Goal: Task Accomplishment & Management: Complete application form

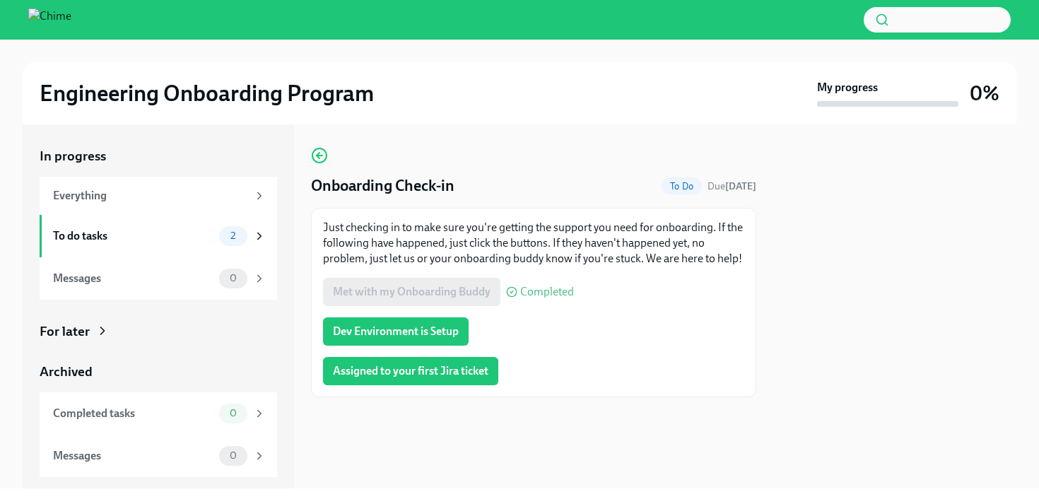
click at [566, 160] on div "Onboarding Check-in To Do Due [DATE] Just checking in to make sure you're getti…" at bounding box center [533, 272] width 445 height 250
click at [442, 329] on span "Dev Environment is Setup" at bounding box center [396, 331] width 126 height 14
click at [446, 370] on span "Assigned to your first Jira ticket" at bounding box center [411, 371] width 156 height 14
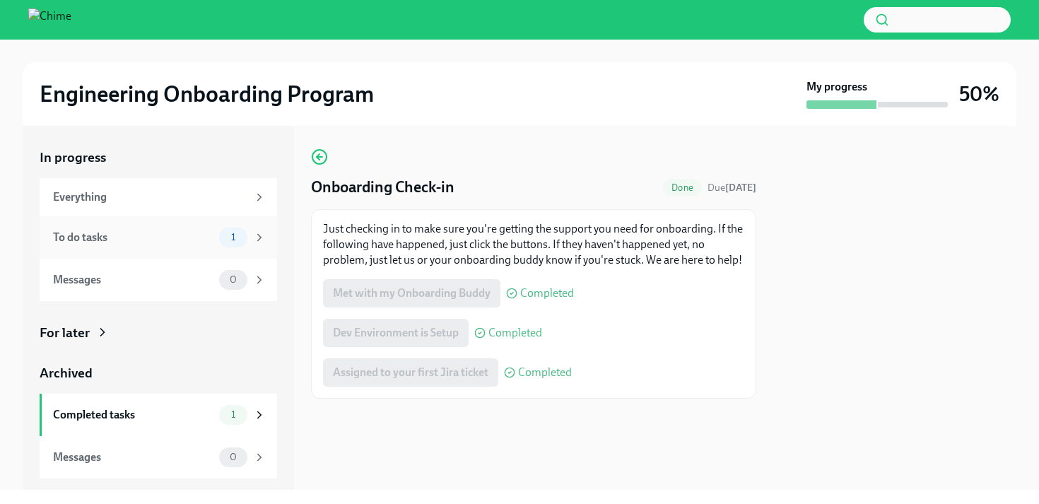
click at [208, 244] on div "To do tasks" at bounding box center [133, 238] width 160 height 16
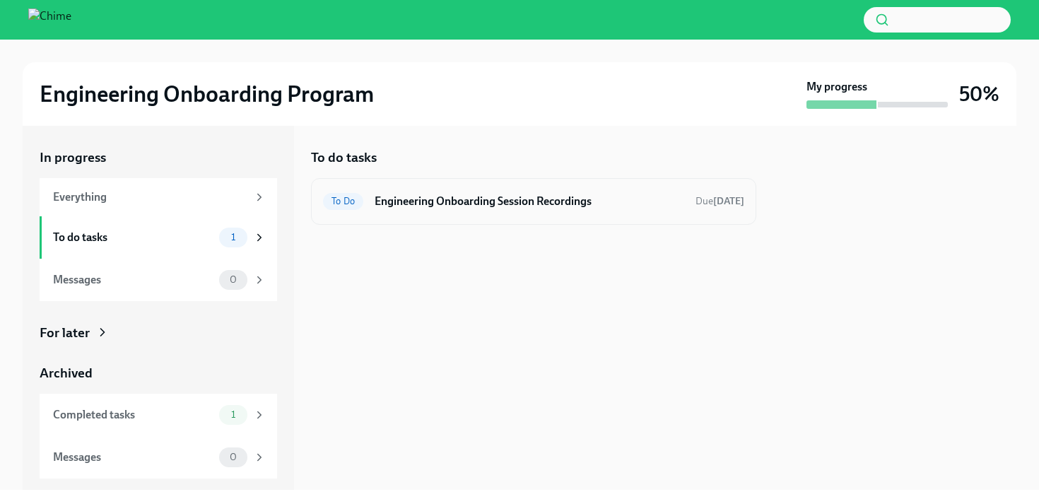
click at [432, 198] on h6 "Engineering Onboarding Session Recordings" at bounding box center [530, 202] width 310 height 16
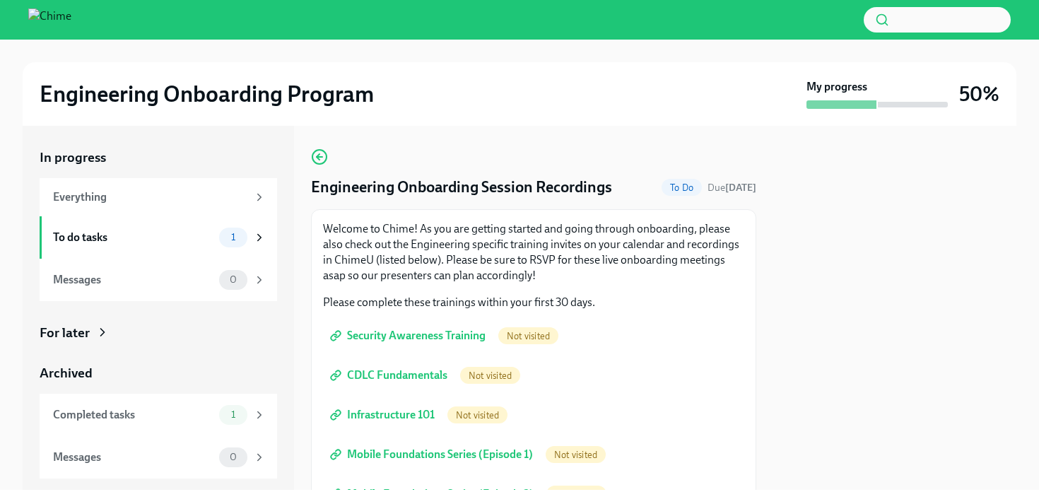
scroll to position [69, 0]
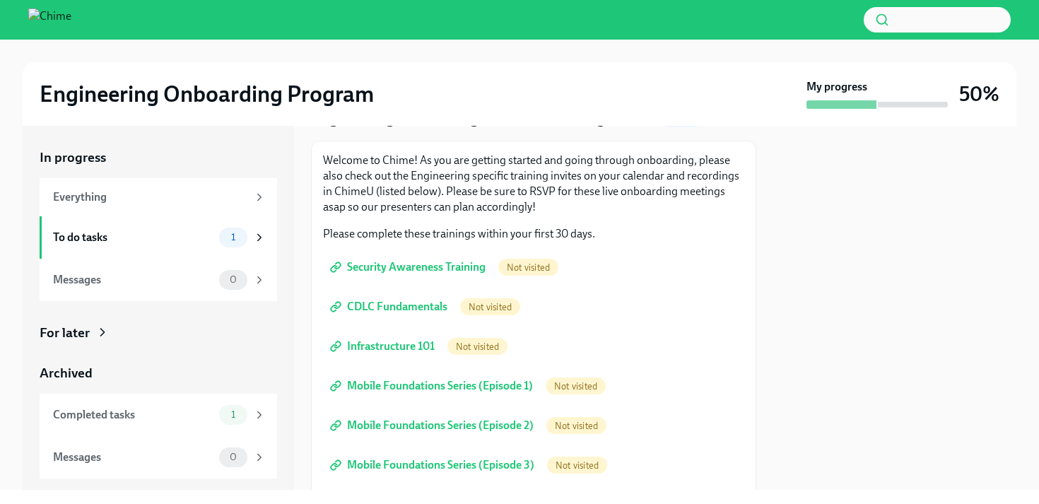
click at [404, 263] on span "Security Awareness Training" at bounding box center [409, 267] width 153 height 14
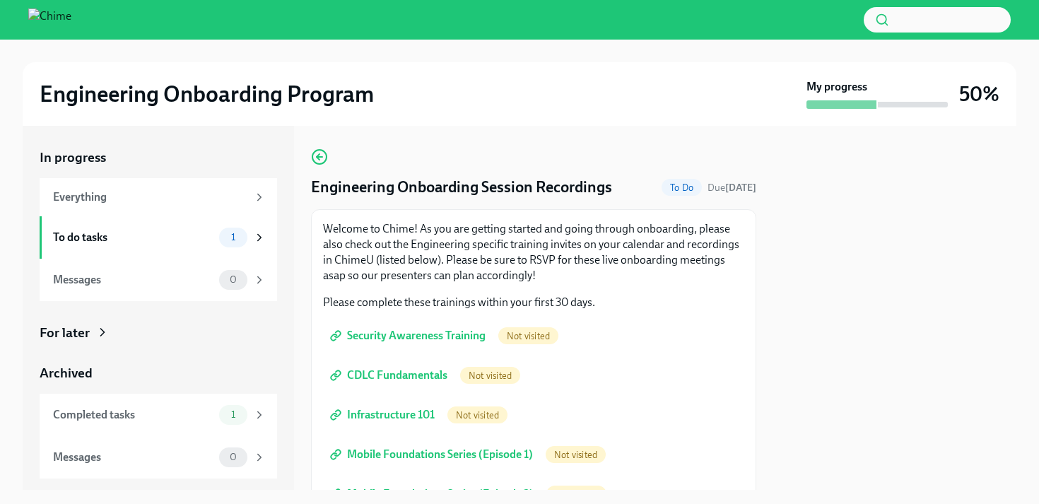
scroll to position [51, 0]
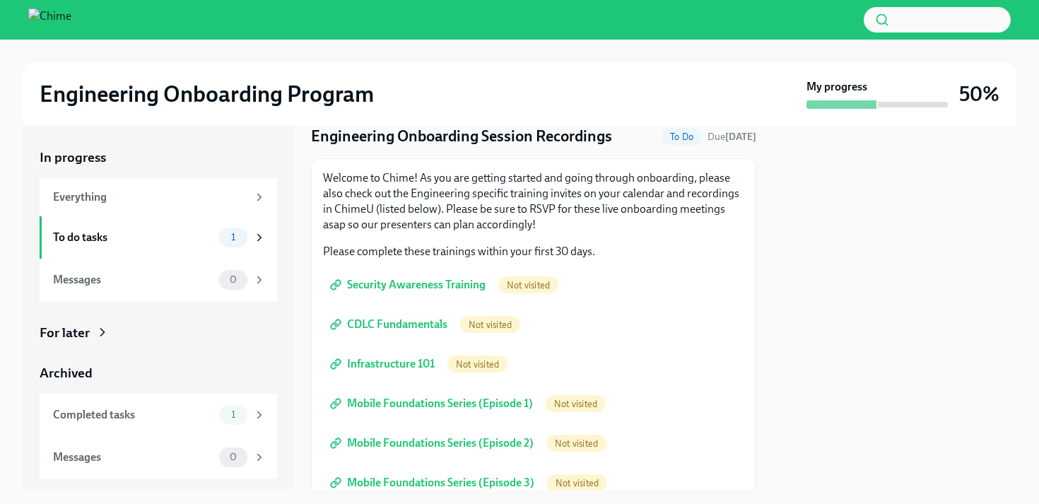
click at [454, 290] on span "Security Awareness Training" at bounding box center [409, 285] width 153 height 14
